Goal: Task Accomplishment & Management: Manage account settings

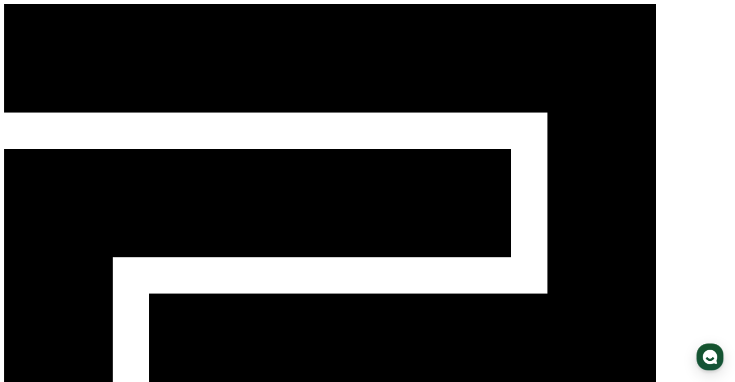
select select "**********"
drag, startPoint x: 565, startPoint y: 153, endPoint x: 570, endPoint y: 138, distance: 15.8
